Goal: Information Seeking & Learning: Learn about a topic

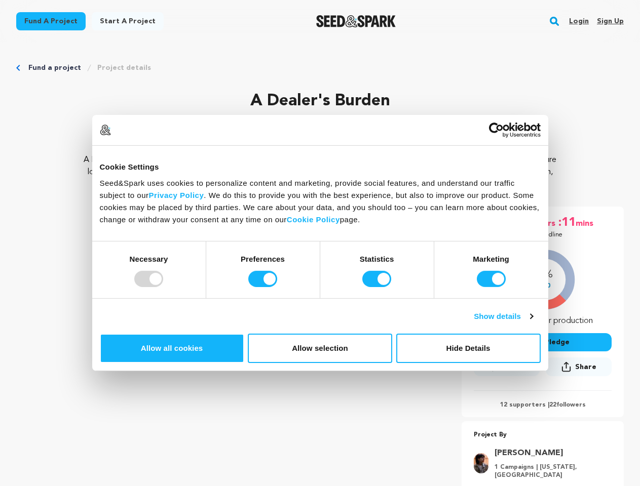
click at [163, 287] on div at bounding box center [148, 279] width 29 height 16
click at [277, 287] on input "Preferences" at bounding box center [262, 279] width 29 height 16
checkbox input "false"
click at [378, 287] on input "Statistics" at bounding box center [376, 279] width 29 height 16
checkbox input "false"
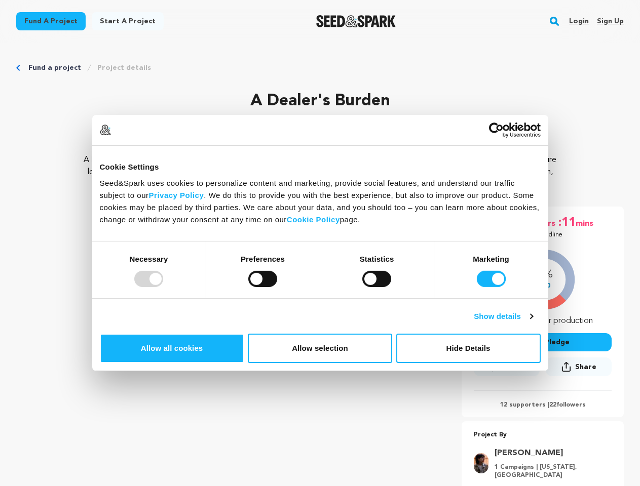
click at [477, 287] on input "Marketing" at bounding box center [491, 279] width 29 height 16
checkbox input "false"
click at [532, 323] on link "Show details" at bounding box center [503, 317] width 59 height 12
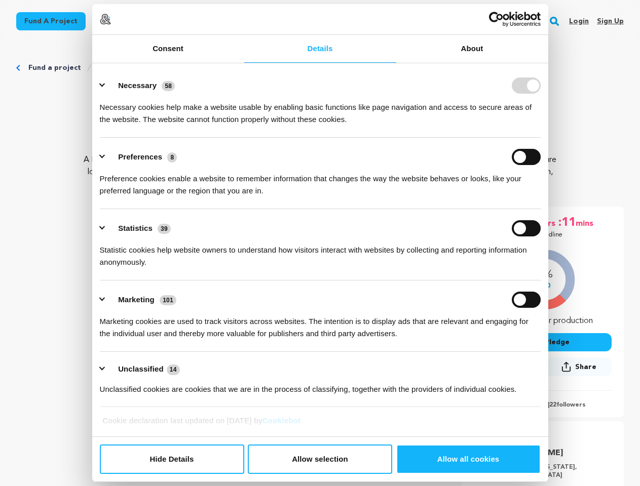
click at [548, 63] on link "About" at bounding box center [472, 49] width 152 height 28
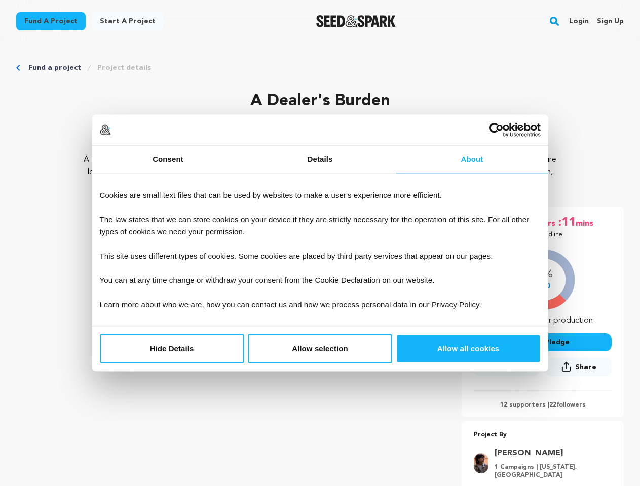
click at [560, 387] on div "20 days :06 hrs :11 mins Until Deadline 14% $710" at bounding box center [543, 312] width 162 height 211
click at [560, 420] on div "20 days :06 hrs :11 mins Until Deadline 14% $710" at bounding box center [543, 363] width 162 height 312
click at [556, 21] on rect "button" at bounding box center [554, 21] width 12 height 12
click at [117, 68] on input "text" at bounding box center [319, 73] width 577 height 14
